Goal: Transaction & Acquisition: Book appointment/travel/reservation

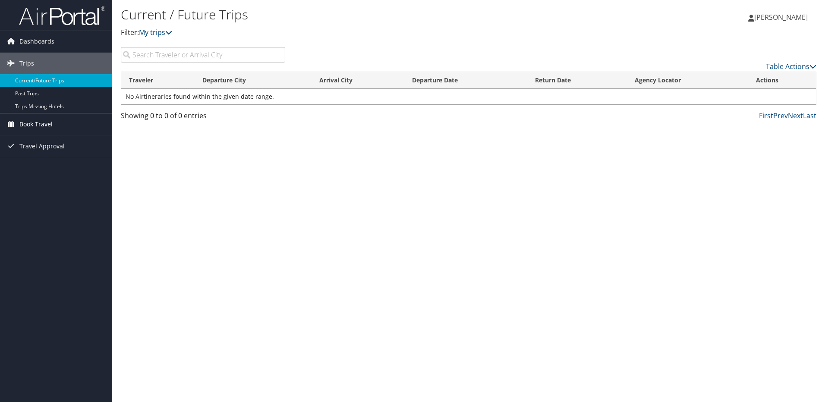
click at [30, 120] on span "Book Travel" at bounding box center [35, 124] width 33 height 22
click at [41, 143] on link "Agent Booking Request" at bounding box center [56, 141] width 112 height 13
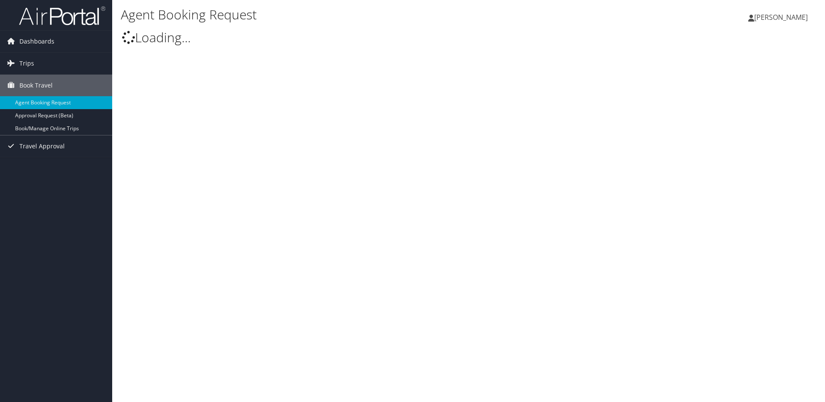
type input "[PERSON_NAME]"
select select "[DOMAIN_NAME][EMAIL_ADDRESS][DOMAIN_NAME]"
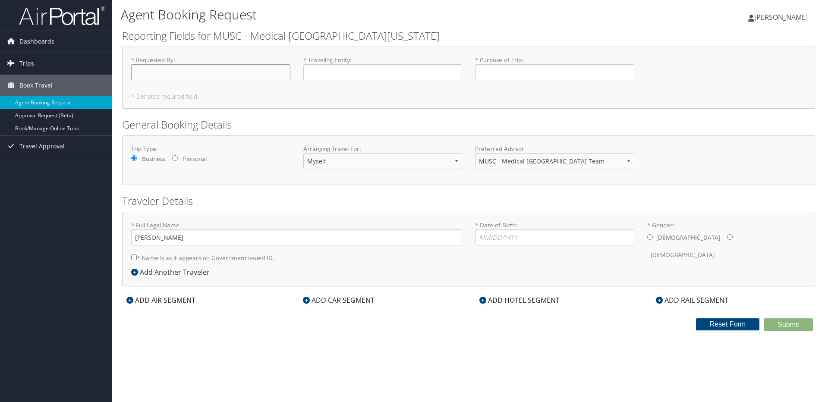
click at [194, 70] on input "* Requested By : Required" at bounding box center [210, 72] width 159 height 16
type input "[PERSON_NAME]"
type input "SC/MLA Annual Meeting 2025"
click at [161, 241] on input "[PERSON_NAME]" at bounding box center [296, 237] width 331 height 16
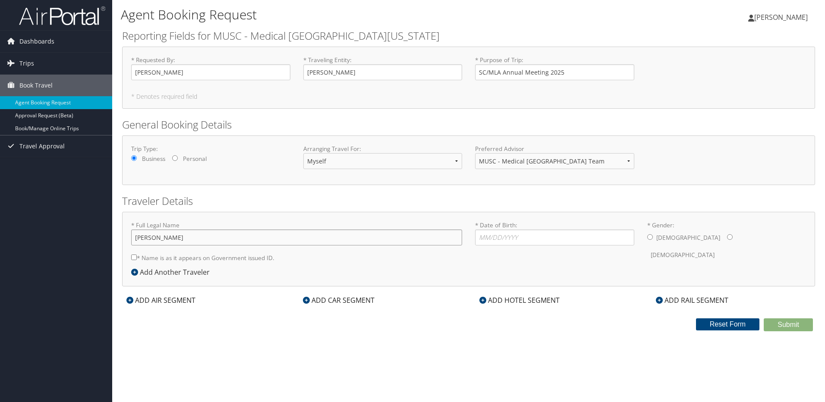
type input "[PERSON_NAME]"
click at [484, 240] on input "* Date of Birth: Invalid Date" at bounding box center [554, 237] width 159 height 16
type input "[DATE]"
click at [727, 238] on input "* Gender: [DEMOGRAPHIC_DATA] [DEMOGRAPHIC_DATA]" at bounding box center [730, 237] width 6 height 6
radio input "true"
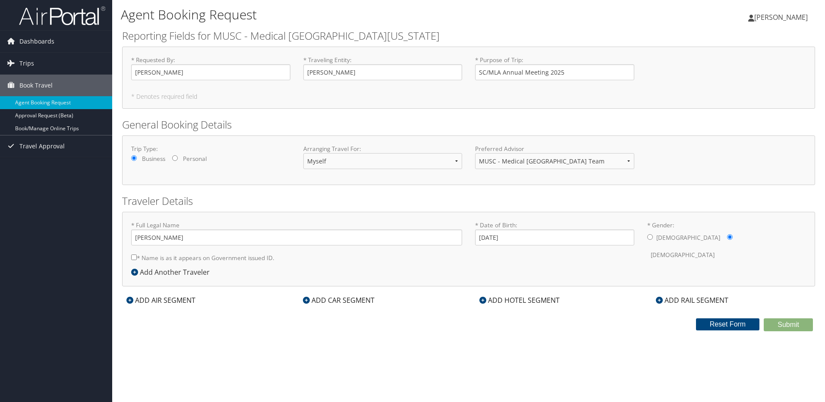
click at [169, 301] on div "ADD AIR SEGMENT" at bounding box center [161, 300] width 78 height 10
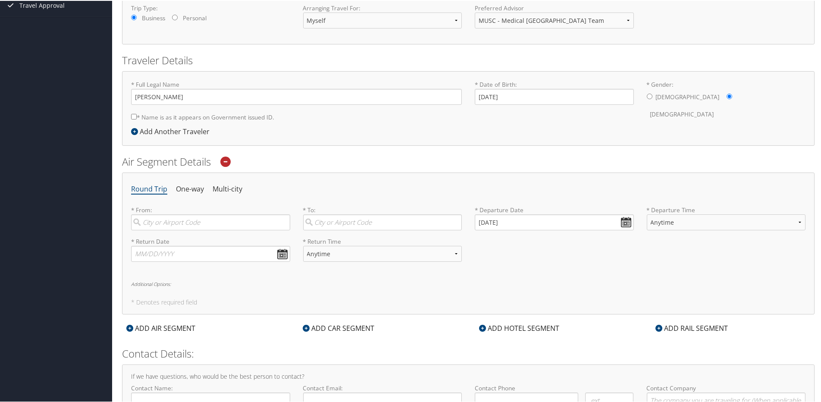
scroll to position [173, 0]
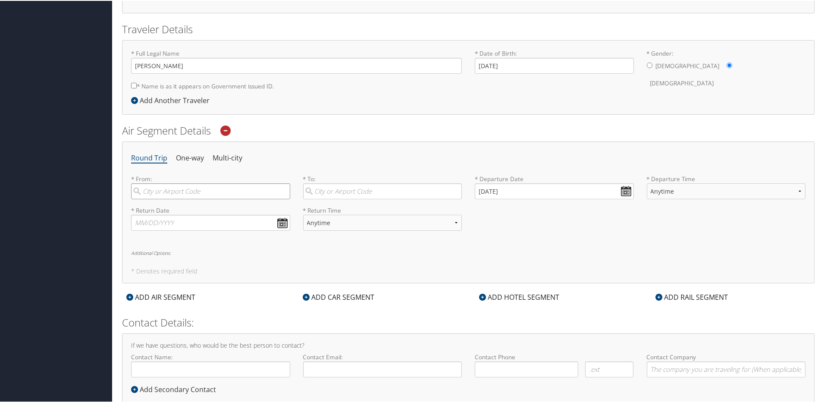
click at [188, 194] on input "search" at bounding box center [210, 190] width 159 height 16
click at [188, 207] on div "Charleston (CHS SC)" at bounding box center [212, 208] width 148 height 11
click at [188, 198] on input "chs" at bounding box center [210, 190] width 159 height 16
type input "Charleston (CHS SC)"
click at [339, 190] on input "search" at bounding box center [382, 190] width 159 height 16
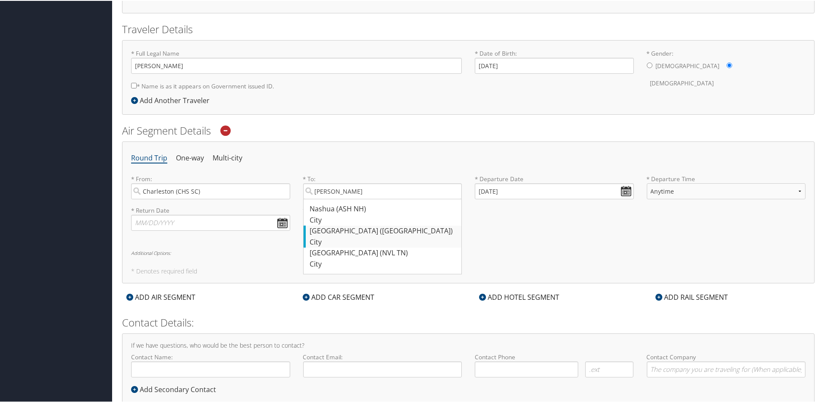
click at [363, 233] on div "[GEOGRAPHIC_DATA] ([GEOGRAPHIC_DATA])" at bounding box center [384, 230] width 148 height 11
click at [363, 198] on input "[PERSON_NAME]" at bounding box center [382, 190] width 159 height 16
type input "[GEOGRAPHIC_DATA] ([GEOGRAPHIC_DATA])"
click at [623, 193] on input "[DATE]" at bounding box center [554, 190] width 159 height 16
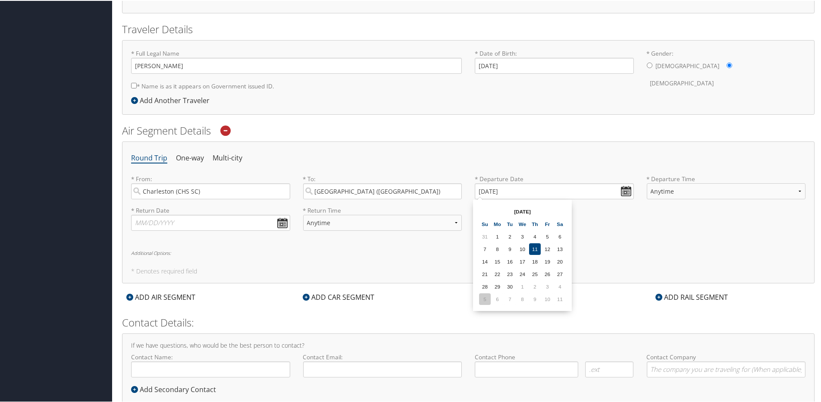
click at [479, 301] on td "5" at bounding box center [485, 298] width 12 height 12
type input "[DATE]"
click at [795, 189] on select "Anytime Early Morning (5AM-7AM) Morning (7AM-12PM) Afternoon (12PM-5PM) Evening…" at bounding box center [726, 190] width 159 height 16
select select "12PM-5PM"
click at [647, 182] on select "Anytime Early Morning (5AM-7AM) Morning (7AM-12PM) Afternoon (12PM-5PM) Evening…" at bounding box center [726, 190] width 159 height 16
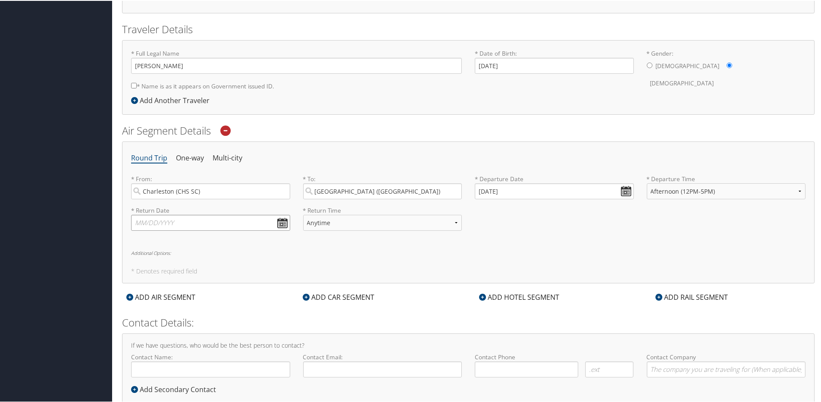
click at [279, 221] on input "text" at bounding box center [210, 222] width 159 height 16
click at [181, 331] on td "8" at bounding box center [181, 330] width 12 height 12
type input "[DATE]"
click at [456, 223] on select "Anytime Early Morning (5AM-7AM) Morning (7AM-12PM) Afternoon (12PM-5PM) Evening…" at bounding box center [382, 222] width 159 height 16
select select "7AM-12PM"
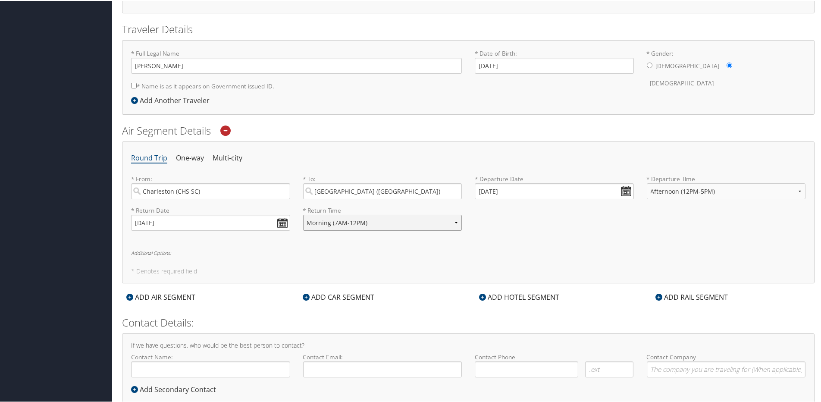
click at [303, 214] on select "Anytime Early Morning (5AM-7AM) Morning (7AM-12PM) Afternoon (12PM-5PM) Evening…" at bounding box center [382, 222] width 159 height 16
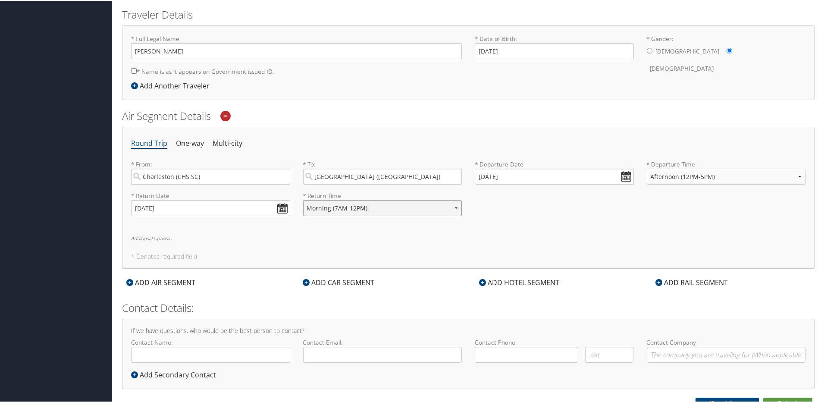
scroll to position [195, 0]
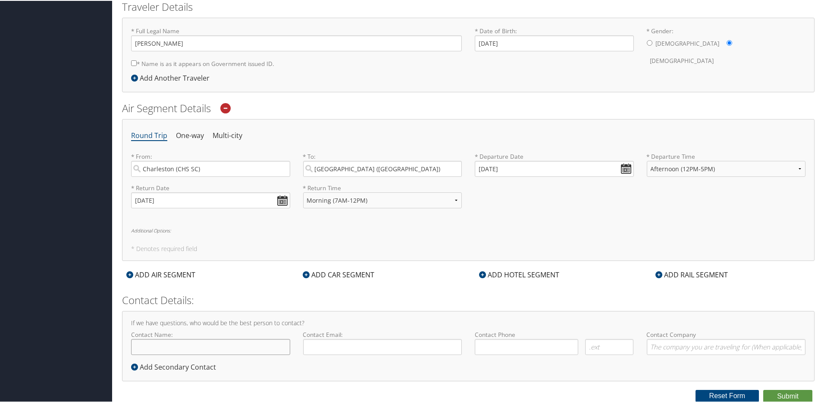
click at [165, 348] on input "Contact Name:" at bounding box center [210, 346] width 159 height 16
type input "[PERSON_NAME]"
type input "[EMAIL_ADDRESS][DOMAIN_NAME]"
type input "( ) -"
type input "MUSC Health"
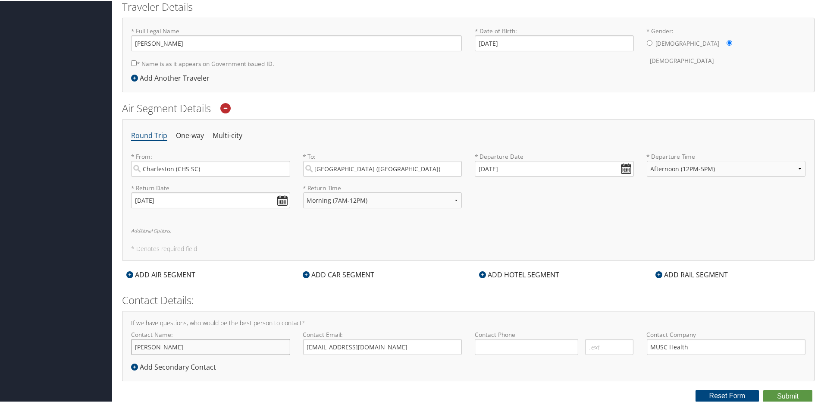
click at [178, 348] on input "[PERSON_NAME]" at bounding box center [210, 346] width 159 height 16
drag, startPoint x: 499, startPoint y: 345, endPoint x: 508, endPoint y: 342, distance: 9.5
click at [499, 345] on input "( ) -" at bounding box center [527, 346] width 104 height 16
type input "( ) -"
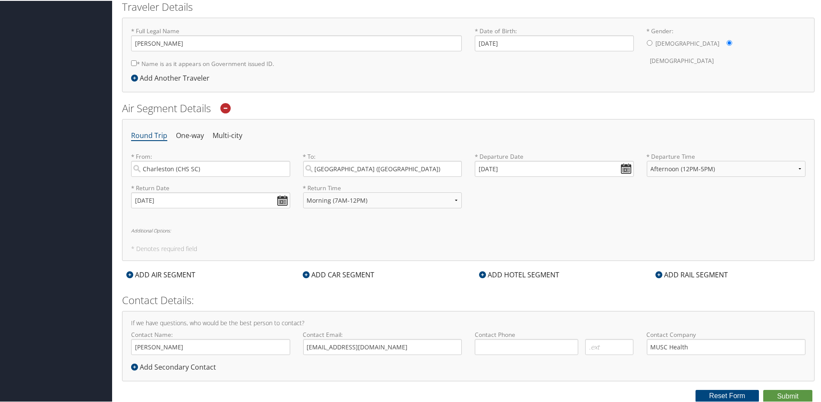
click at [132, 61] on input "* Name is as it appears on Government issued ID." at bounding box center [134, 63] width 6 height 6
checkbox input "true"
click at [782, 395] on button "Submit" at bounding box center [787, 395] width 49 height 13
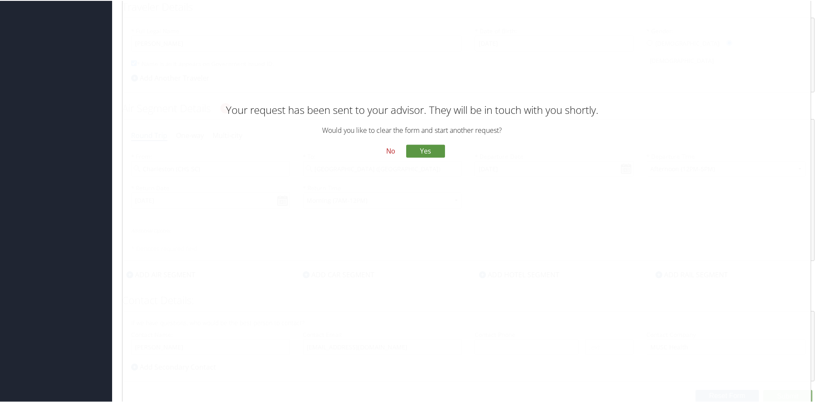
click at [389, 153] on button "No" at bounding box center [391, 150] width 22 height 15
